Goal: Task Accomplishment & Management: Use online tool/utility

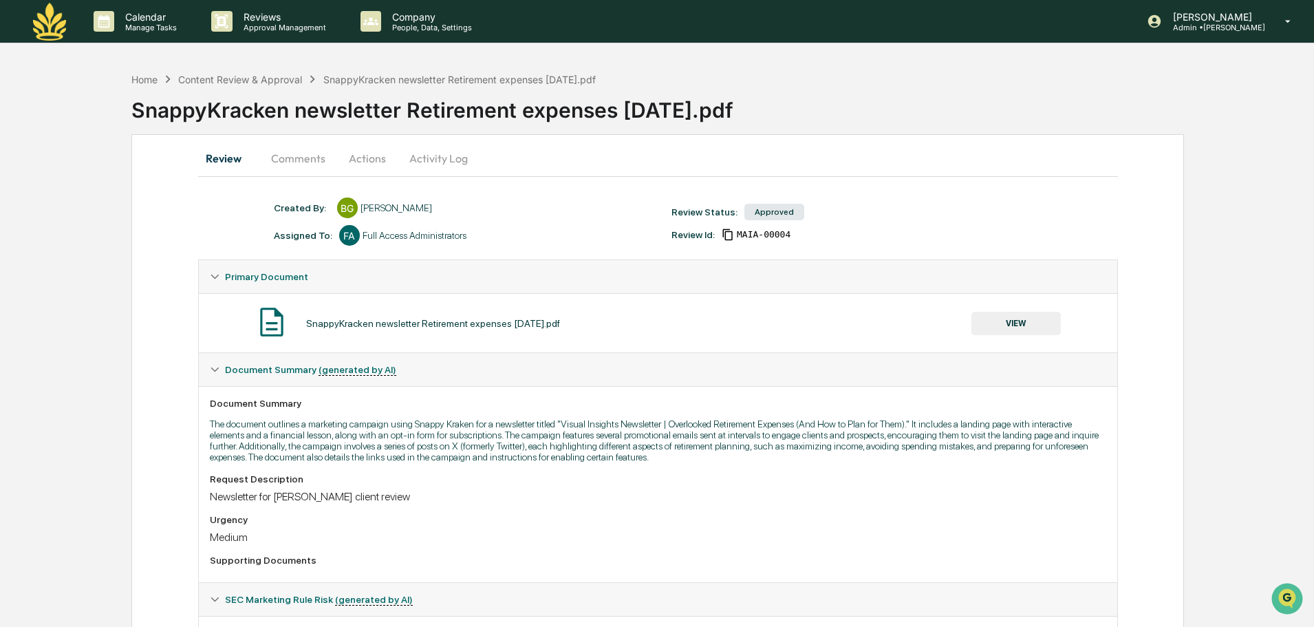
click at [1021, 320] on button "VIEW" at bounding box center [1015, 323] width 89 height 23
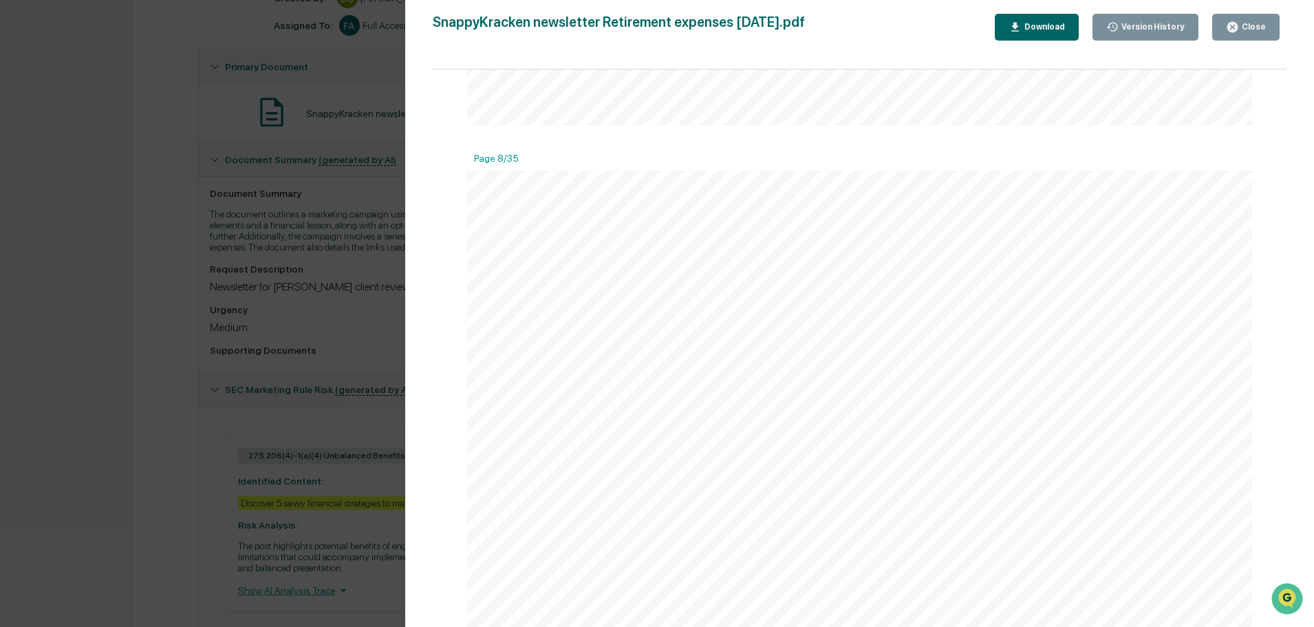
scroll to position [256, 0]
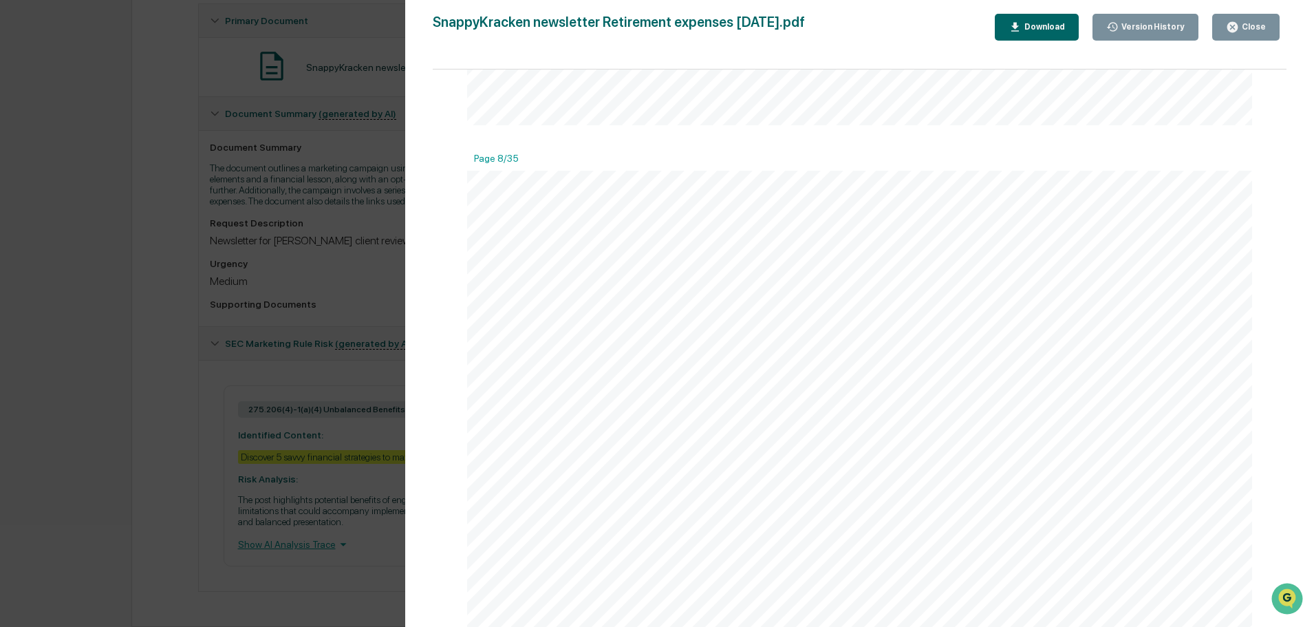
click at [1252, 28] on div "Close" at bounding box center [1252, 27] width 27 height 10
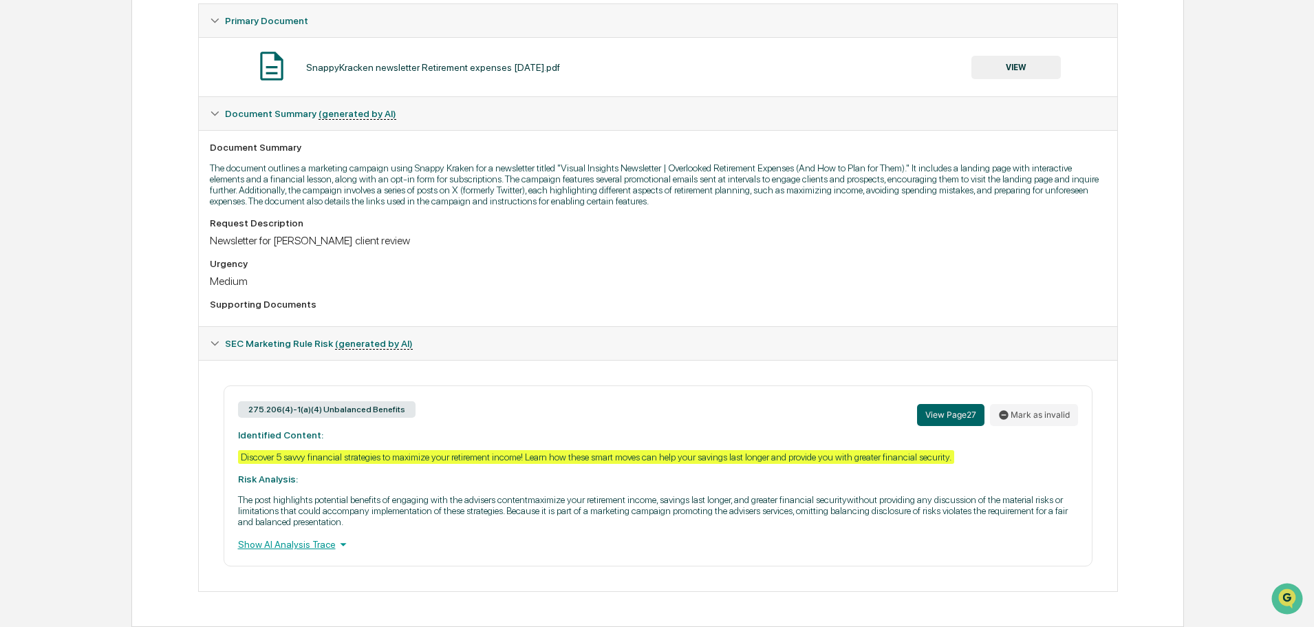
scroll to position [0, 0]
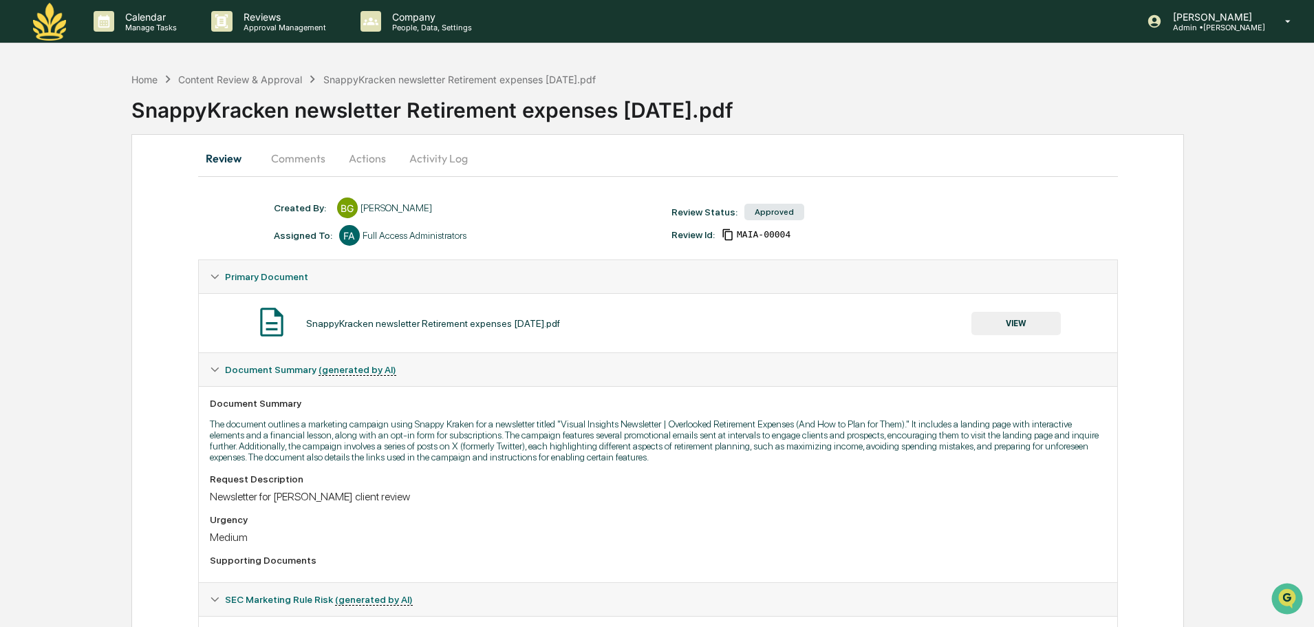
click at [371, 149] on button "Actions" at bounding box center [367, 158] width 62 height 33
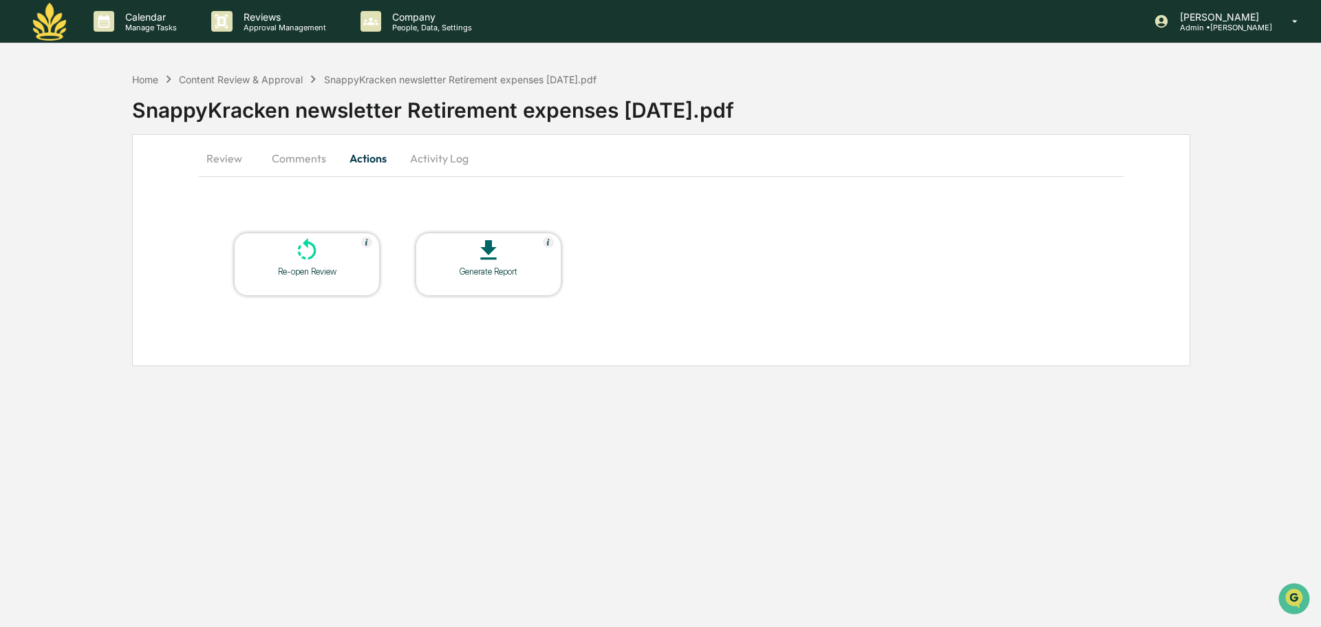
click at [301, 241] on icon at bounding box center [307, 251] width 28 height 28
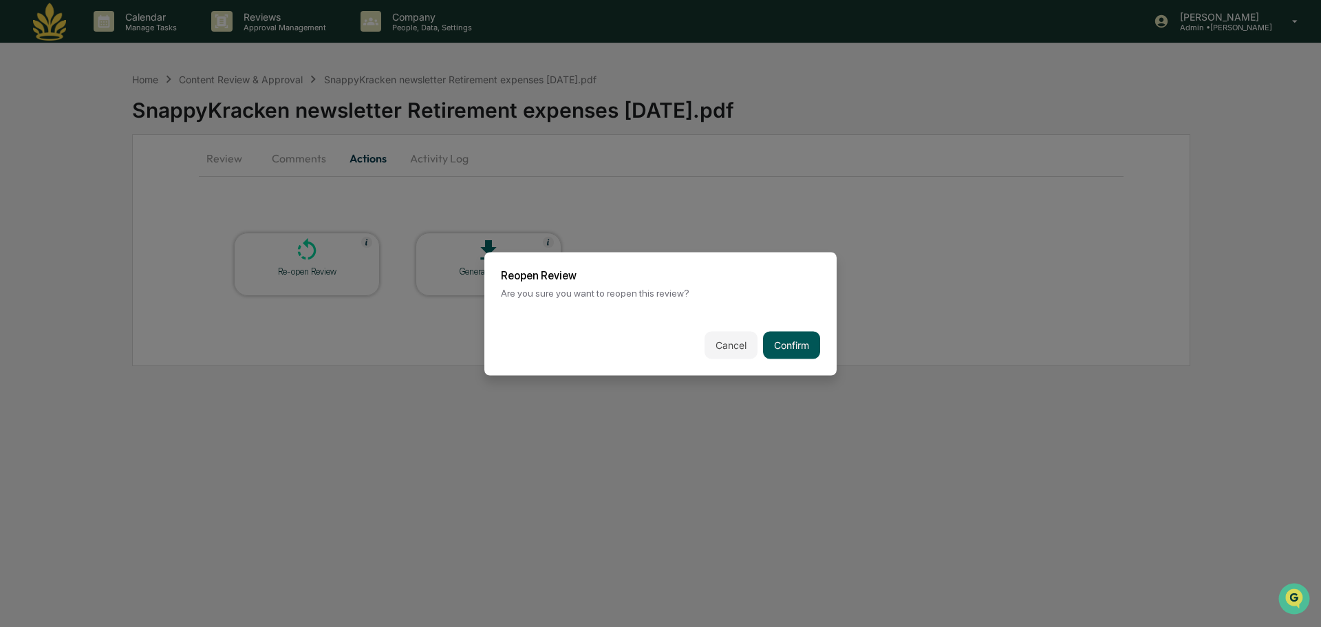
click at [801, 345] on button "Confirm" at bounding box center [791, 345] width 57 height 28
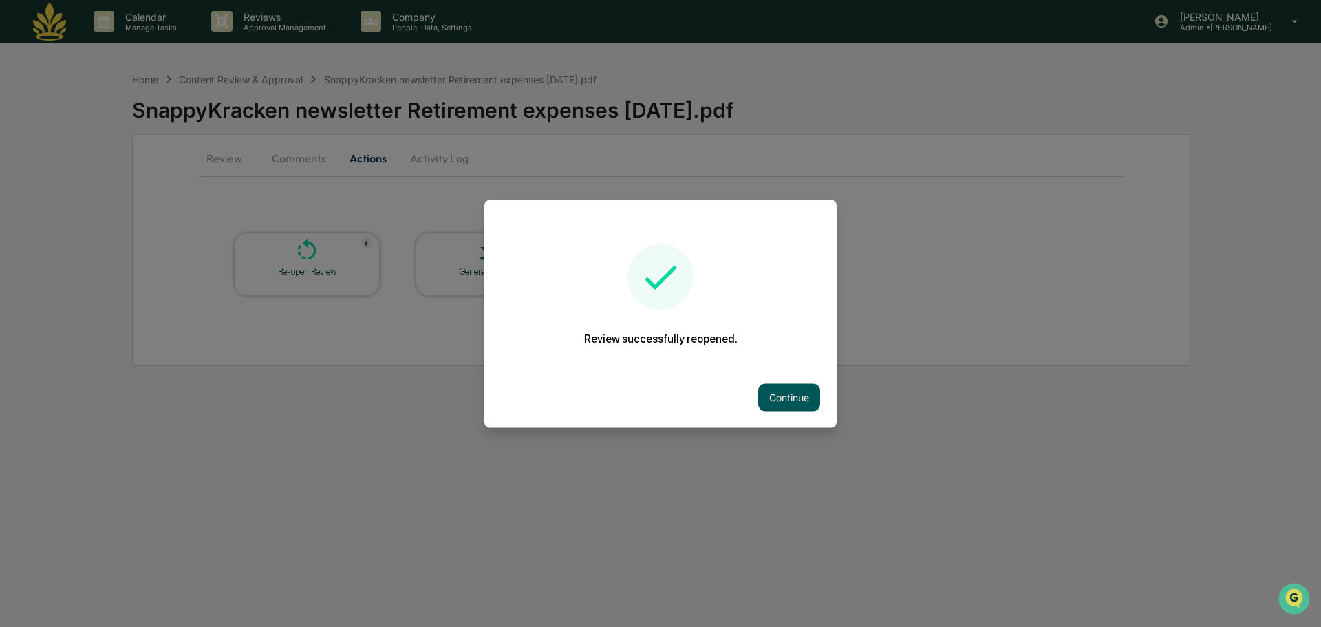
click at [790, 392] on button "Continue" at bounding box center [789, 397] width 62 height 28
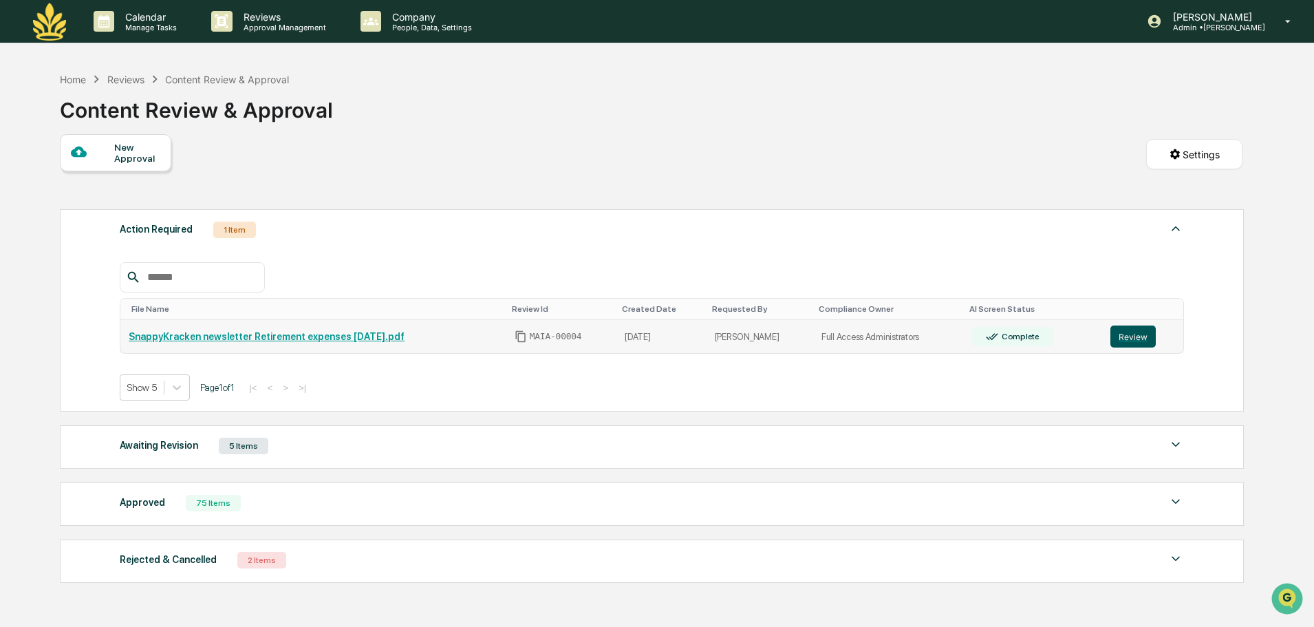
click at [1133, 345] on button "Review" at bounding box center [1132, 336] width 45 height 22
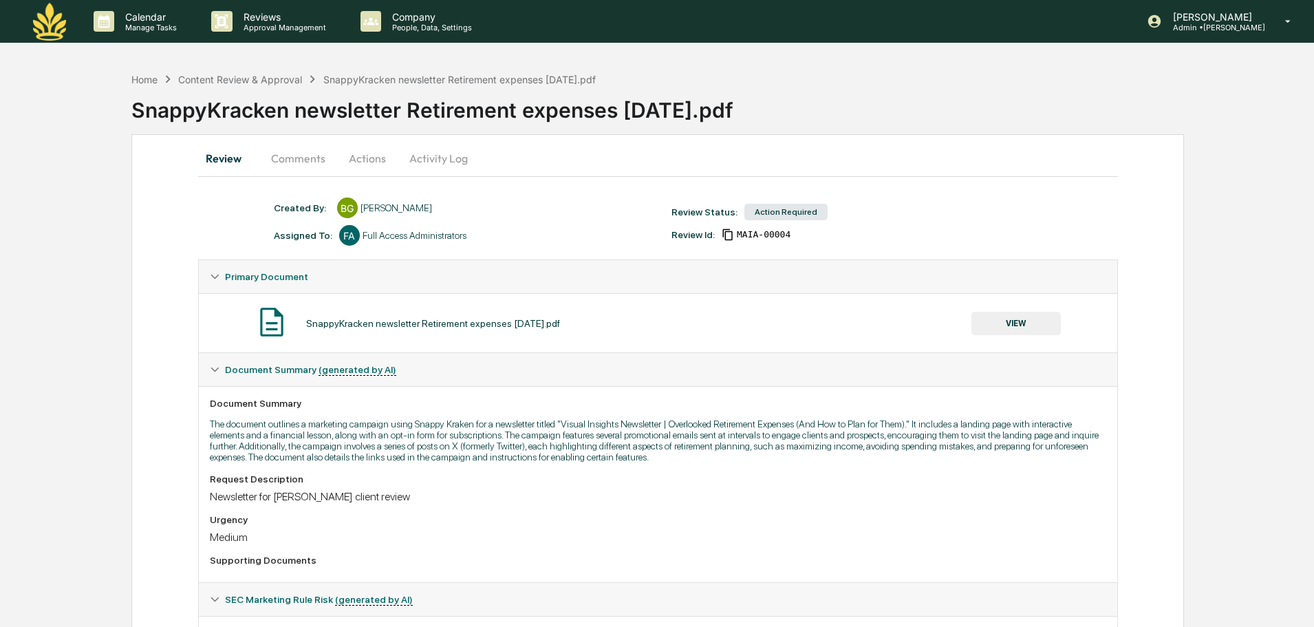
click at [371, 158] on button "Actions" at bounding box center [367, 158] width 62 height 33
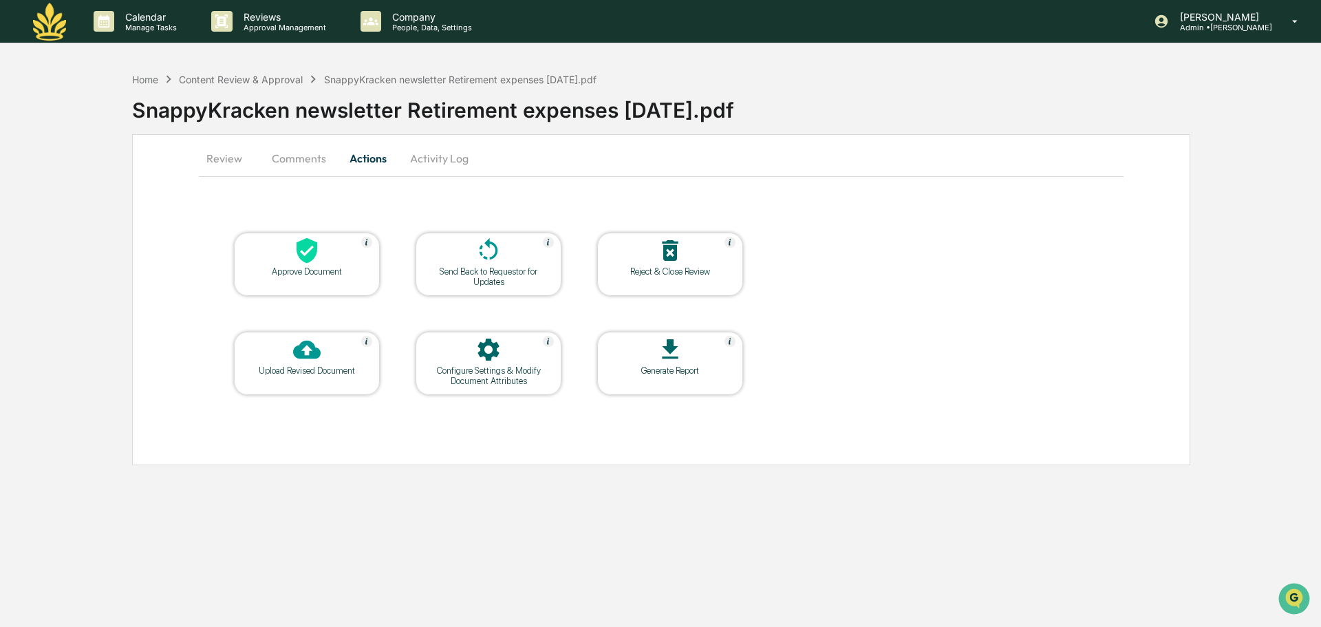
click at [298, 248] on icon at bounding box center [307, 251] width 28 height 28
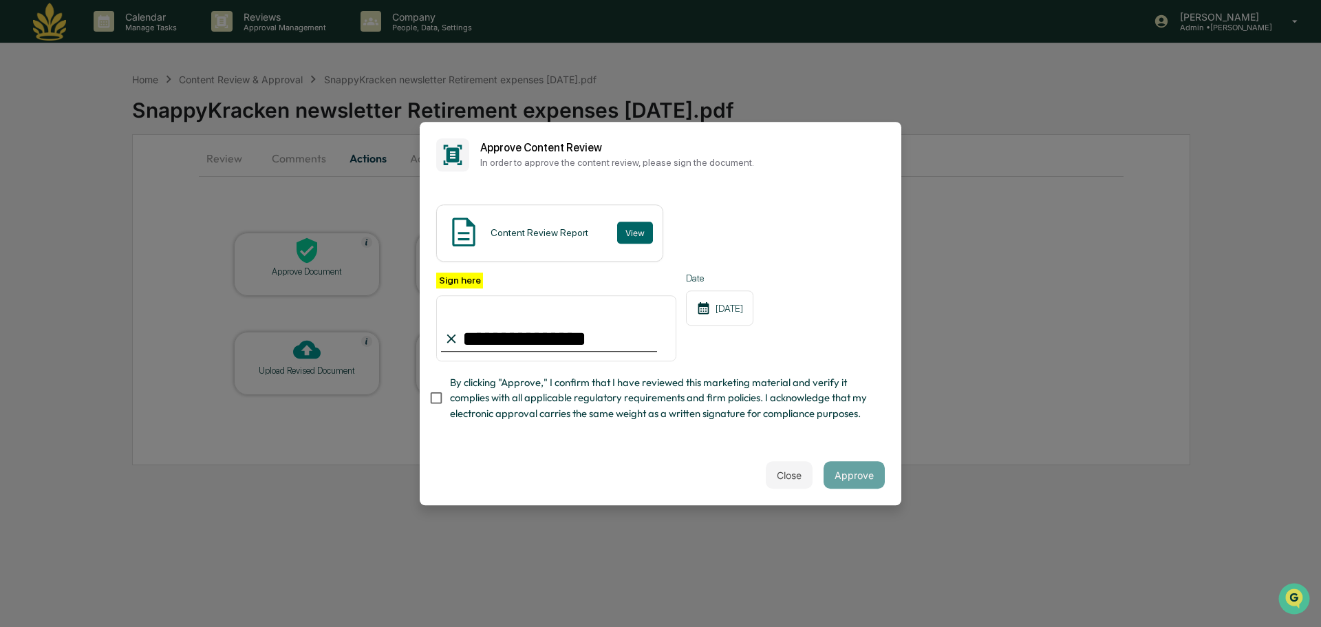
type input "**********"
click at [850, 470] on button "Approve" at bounding box center [853, 475] width 61 height 28
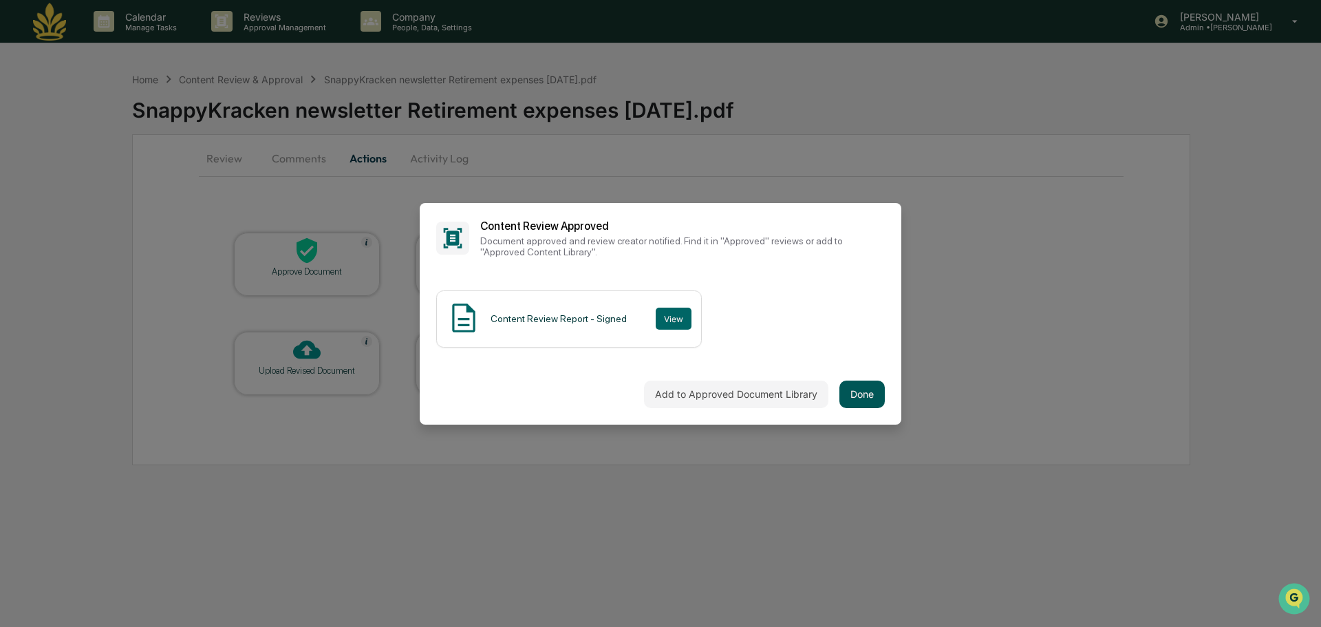
click at [860, 397] on button "Done" at bounding box center [861, 394] width 45 height 28
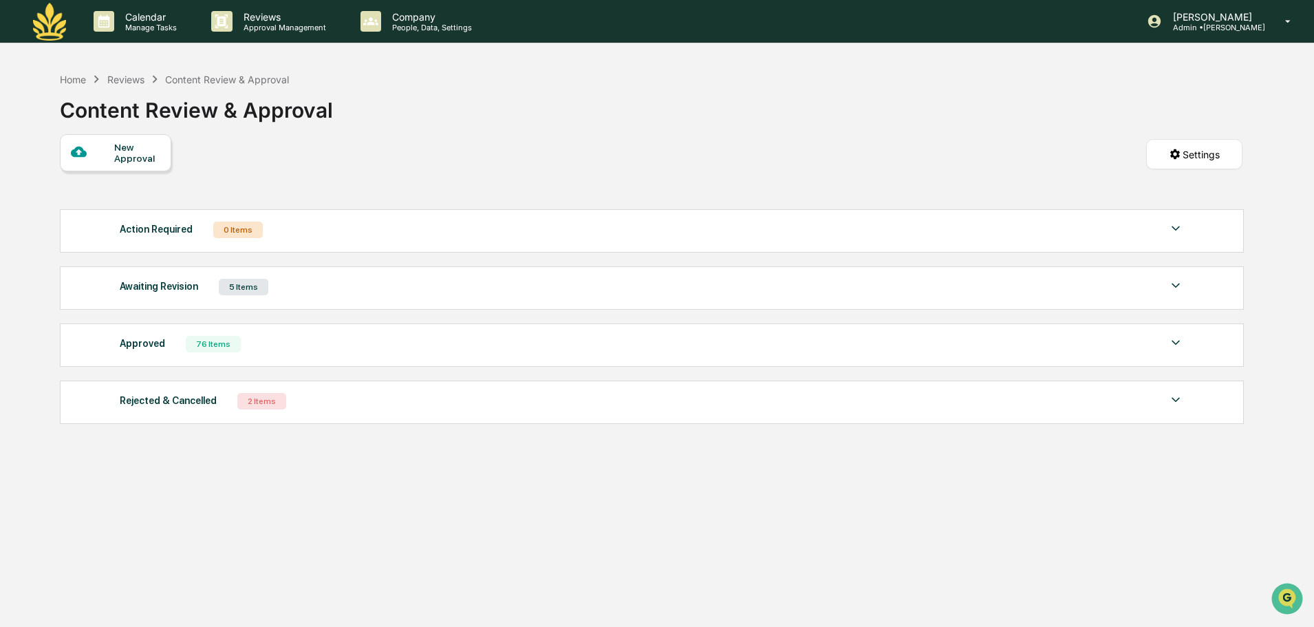
click at [362, 281] on div "Awaiting Revision 5 Items" at bounding box center [652, 286] width 1064 height 19
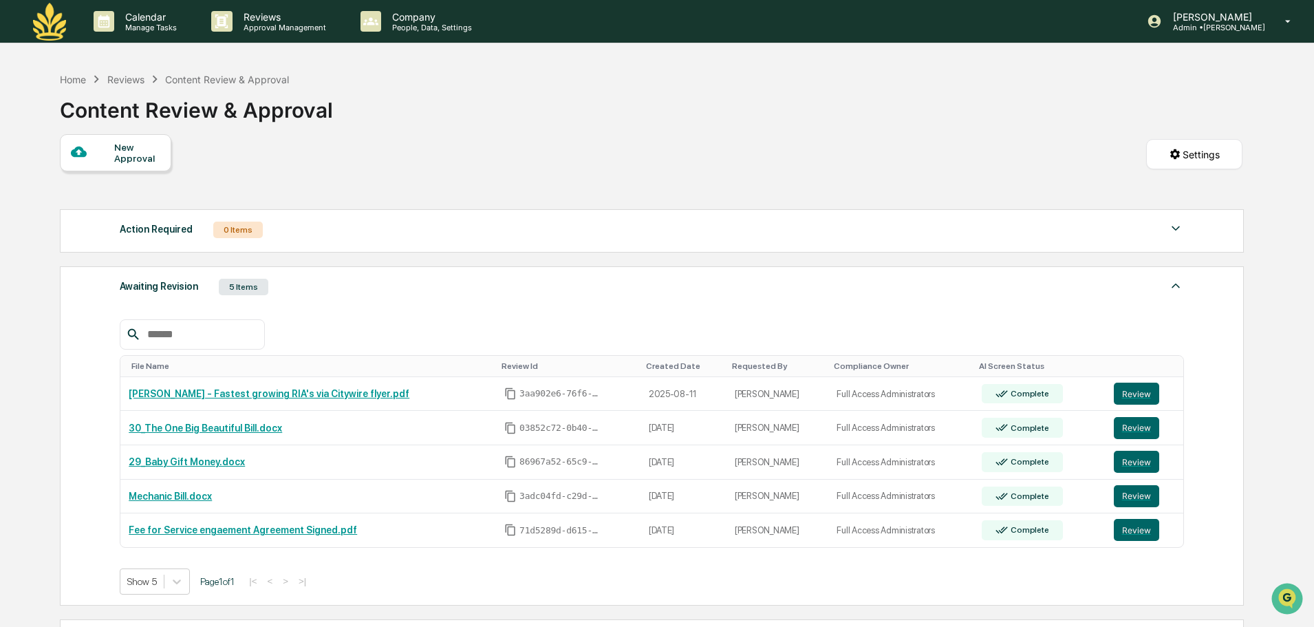
click at [329, 226] on div "Action Required 0 Items" at bounding box center [652, 229] width 1064 height 19
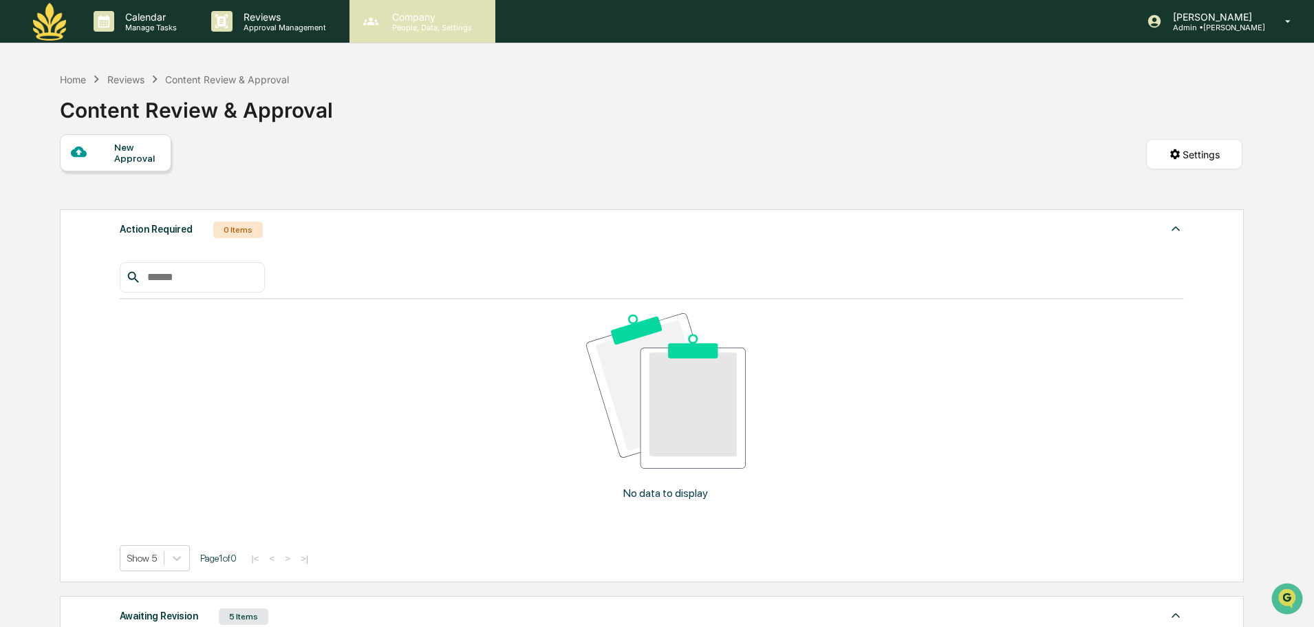
click at [455, 25] on p "People, Data, Settings" at bounding box center [430, 28] width 98 height 10
